Goal: Obtain resource: Download file/media

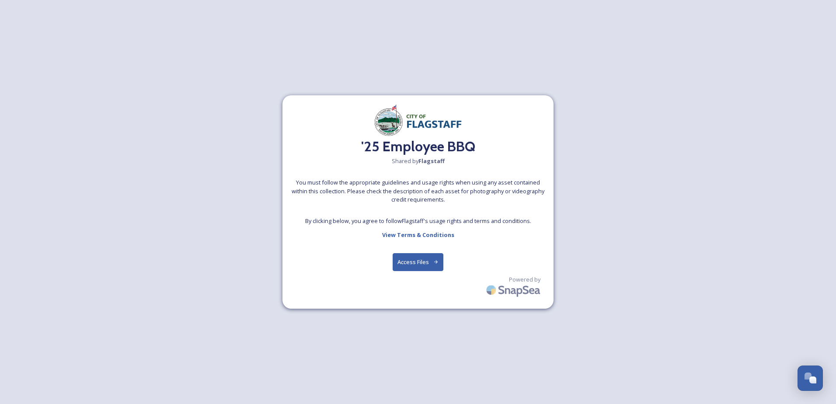
click at [426, 243] on div "'25 Employee BBQ Shared by Flagstaff You must follow the appropriate guidelines…" at bounding box center [418, 202] width 271 height 214
click at [424, 257] on button "Access Files" at bounding box center [418, 262] width 51 height 18
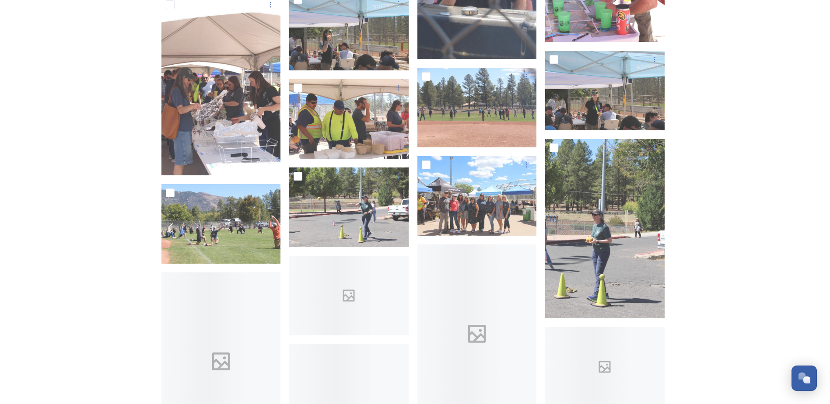
scroll to position [4635, 0]
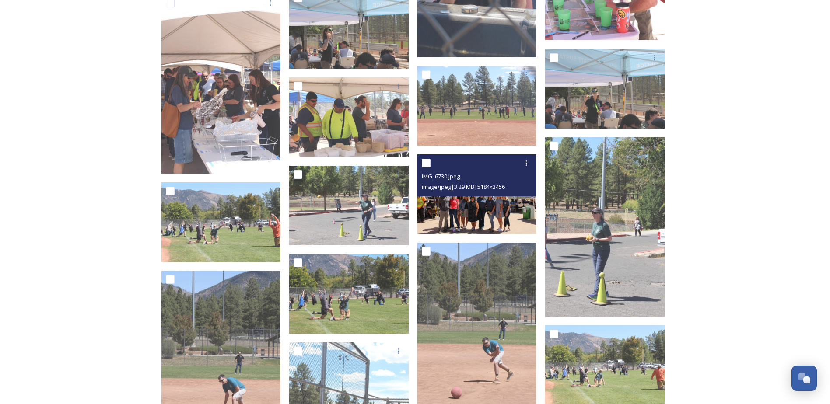
click at [464, 207] on img at bounding box center [476, 194] width 119 height 80
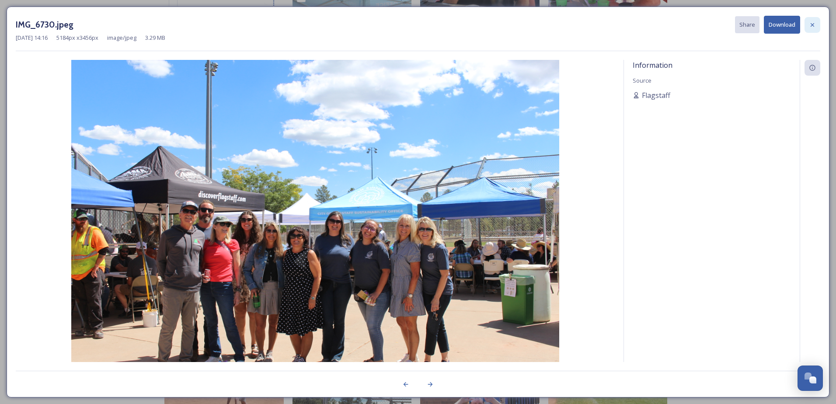
click at [811, 24] on icon at bounding box center [812, 24] width 7 height 7
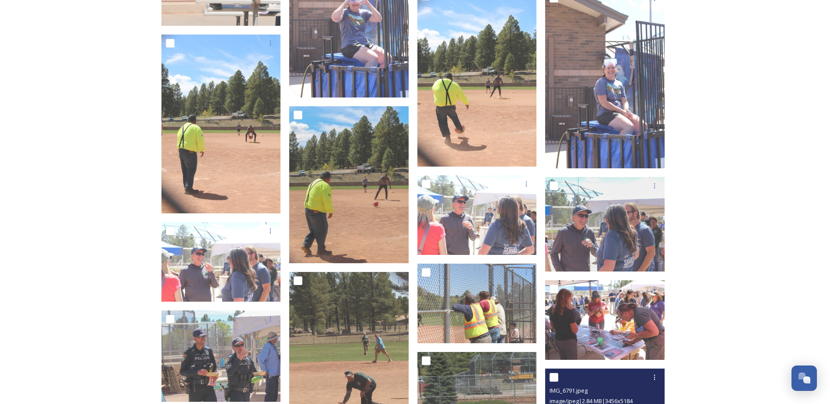
scroll to position [5353, 0]
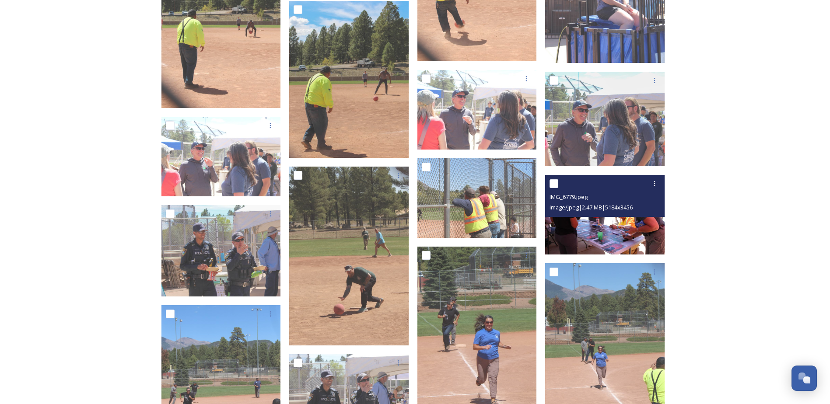
click at [650, 222] on img at bounding box center [604, 215] width 119 height 80
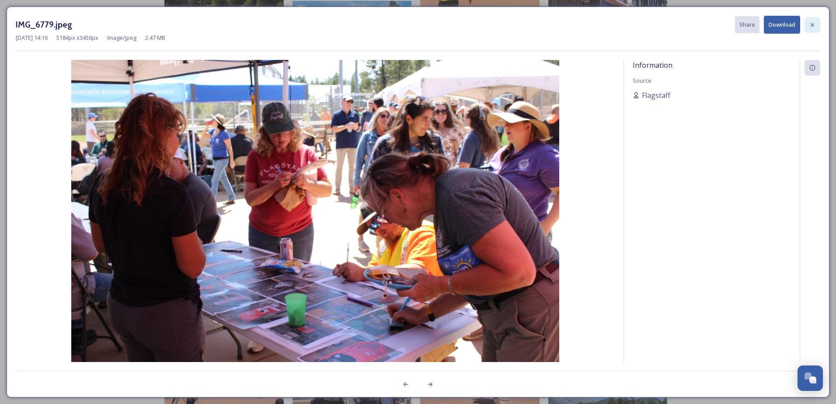
click at [812, 24] on icon at bounding box center [812, 24] width 3 height 3
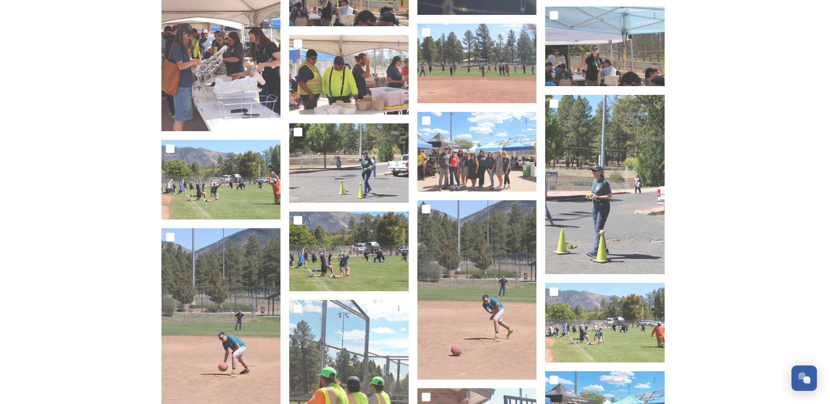
scroll to position [4653, 0]
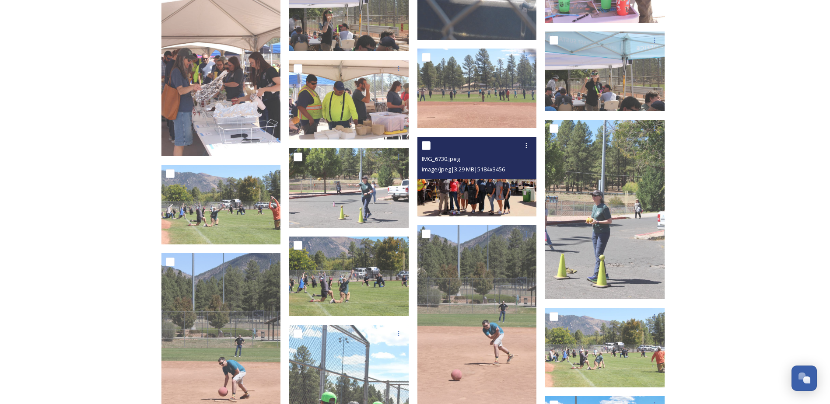
click at [463, 203] on img at bounding box center [476, 177] width 119 height 80
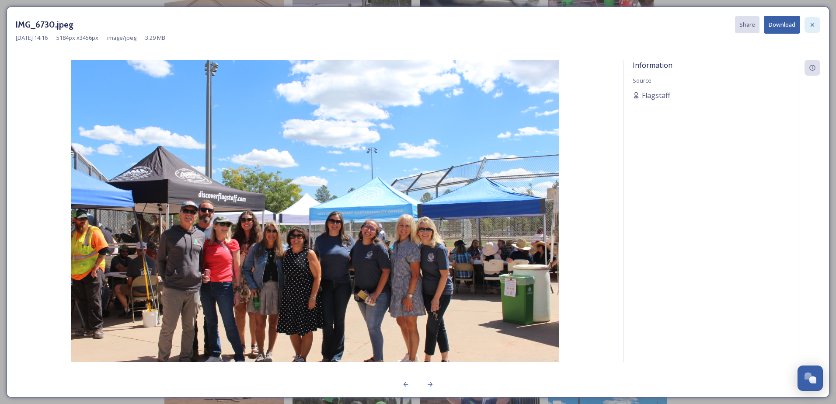
click at [813, 26] on icon at bounding box center [812, 24] width 7 height 7
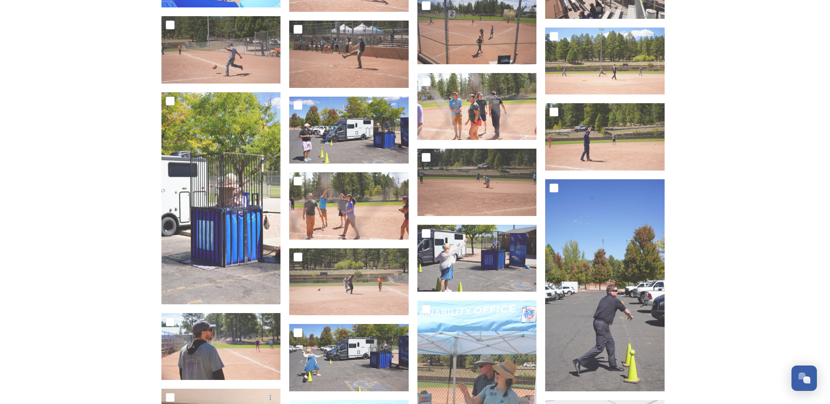
scroll to position [3122, 0]
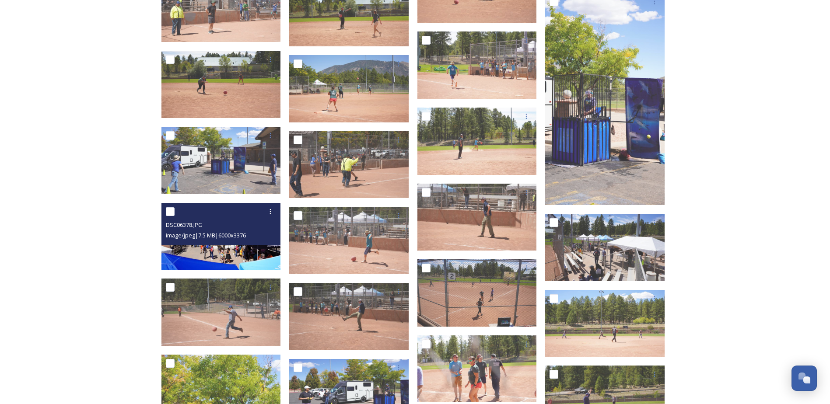
click at [245, 252] on img at bounding box center [220, 236] width 119 height 67
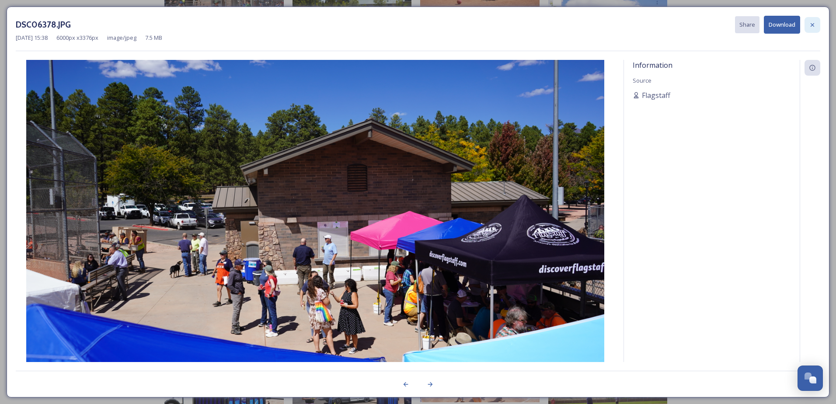
click at [808, 27] on div at bounding box center [813, 25] width 16 height 16
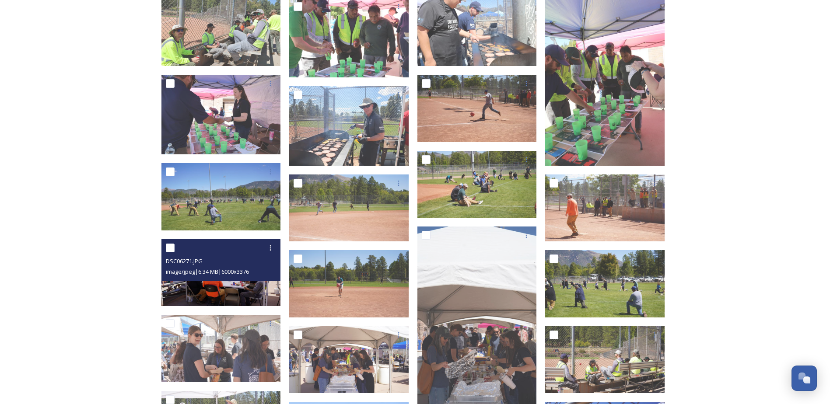
scroll to position [2029, 0]
